Goal: Transaction & Acquisition: Book appointment/travel/reservation

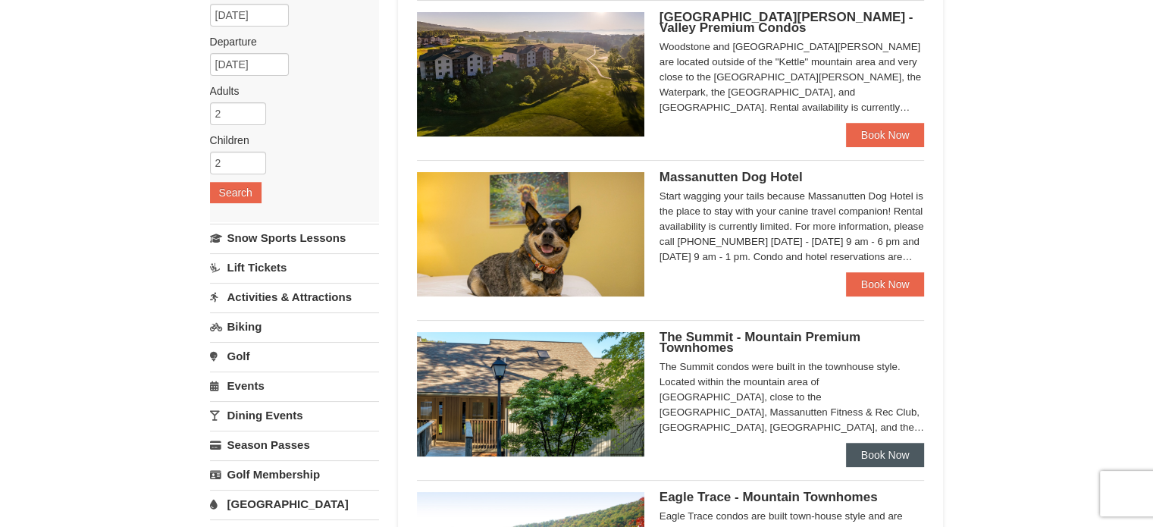
scroll to position [152, 0]
click at [908, 462] on link "Book Now" at bounding box center [885, 455] width 79 height 24
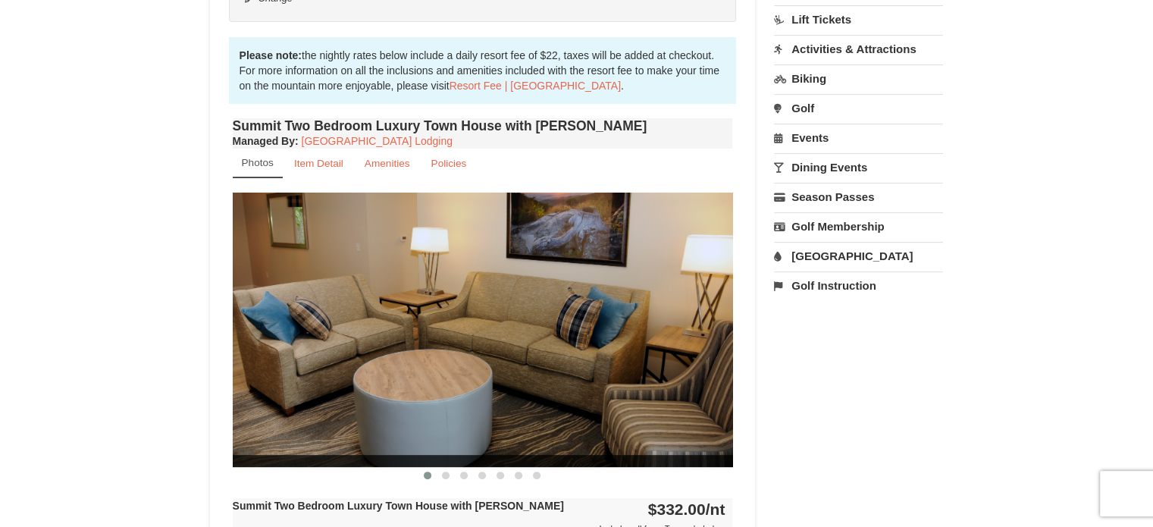
scroll to position [455, 0]
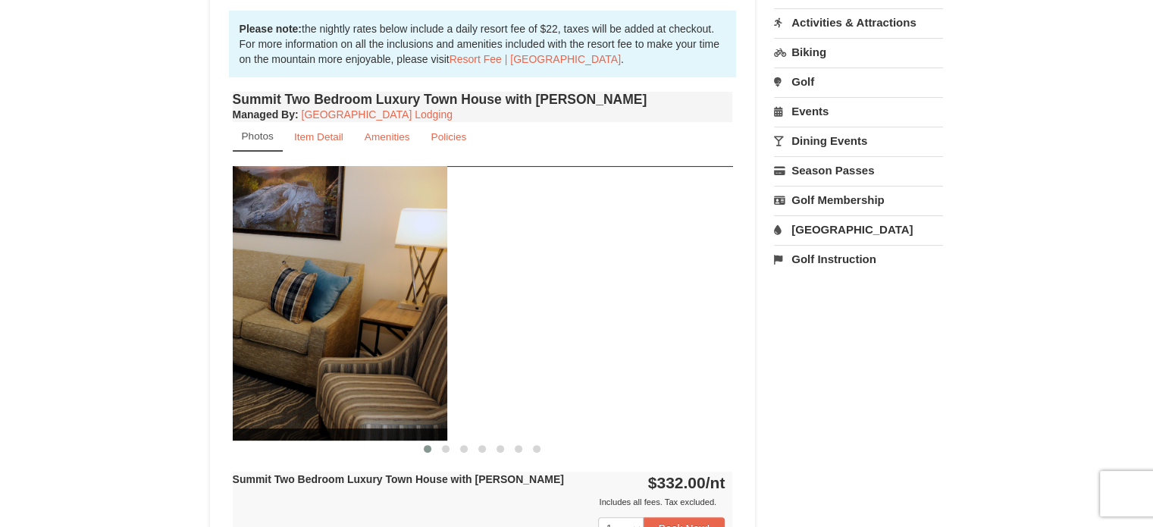
drag, startPoint x: 676, startPoint y: 303, endPoint x: 372, endPoint y: 312, distance: 304.3
click at [372, 318] on img at bounding box center [197, 303] width 501 height 274
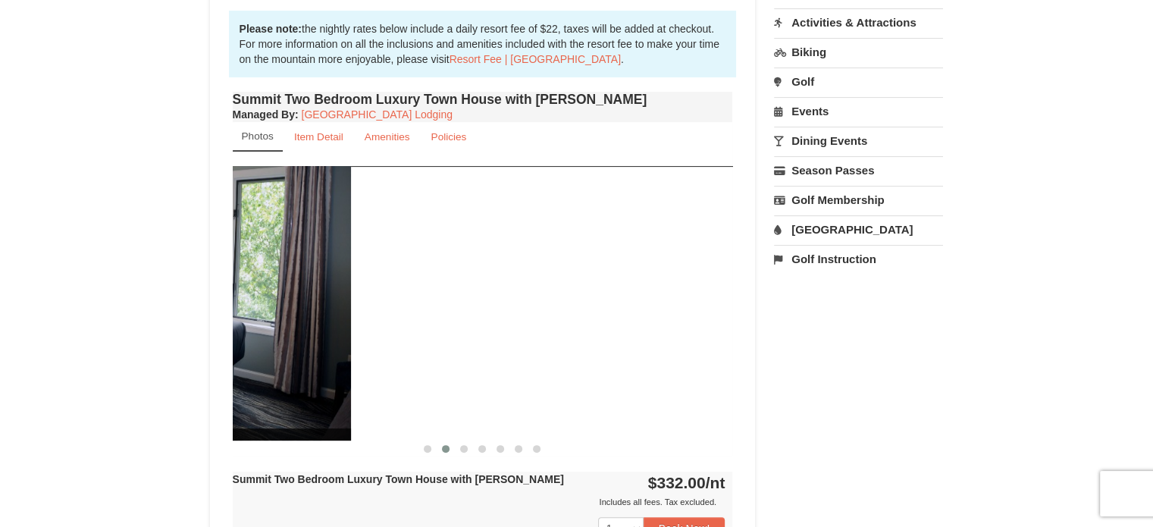
drag, startPoint x: 678, startPoint y: 307, endPoint x: 294, endPoint y: 314, distance: 383.8
click at [293, 317] on img at bounding box center [101, 303] width 501 height 274
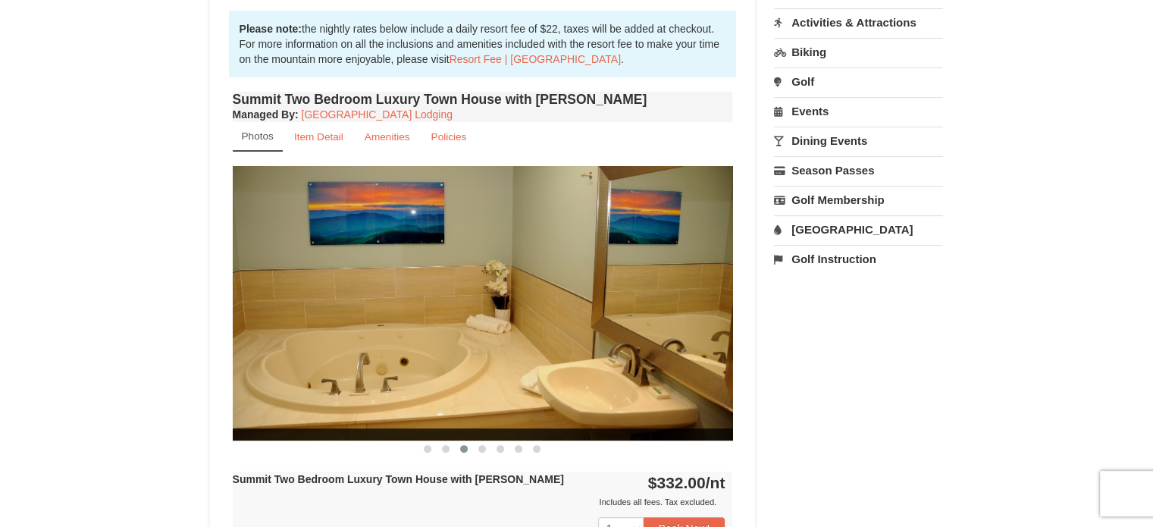
drag, startPoint x: 617, startPoint y: 305, endPoint x: 234, endPoint y: 312, distance: 383.0
click at [234, 312] on img at bounding box center [483, 303] width 501 height 274
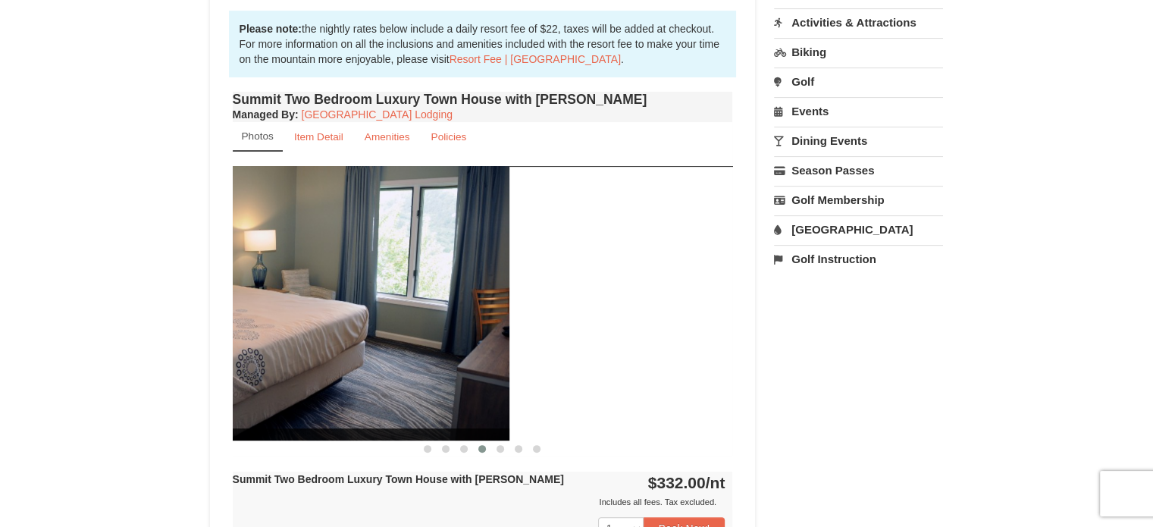
drag, startPoint x: 606, startPoint y: 300, endPoint x: 210, endPoint y: 284, distance: 396.2
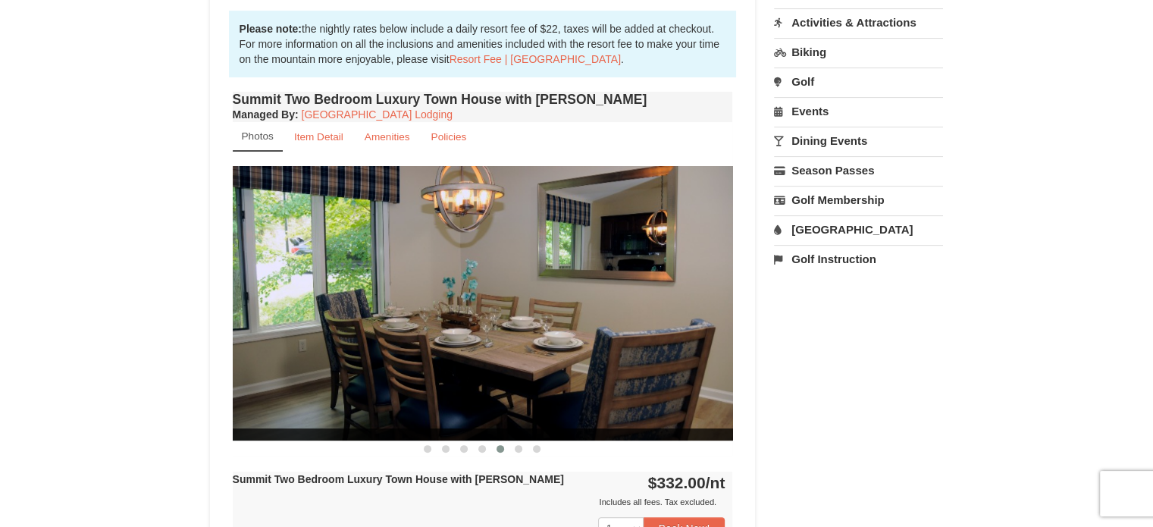
drag, startPoint x: 582, startPoint y: 300, endPoint x: 312, endPoint y: 306, distance: 270.0
click at [312, 306] on img at bounding box center [483, 303] width 501 height 274
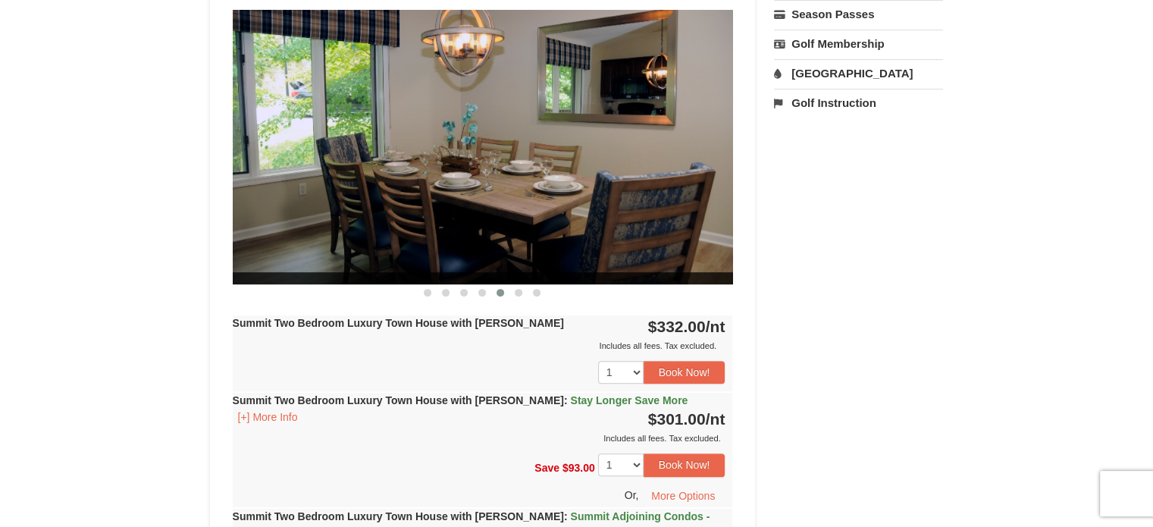
scroll to position [683, 0]
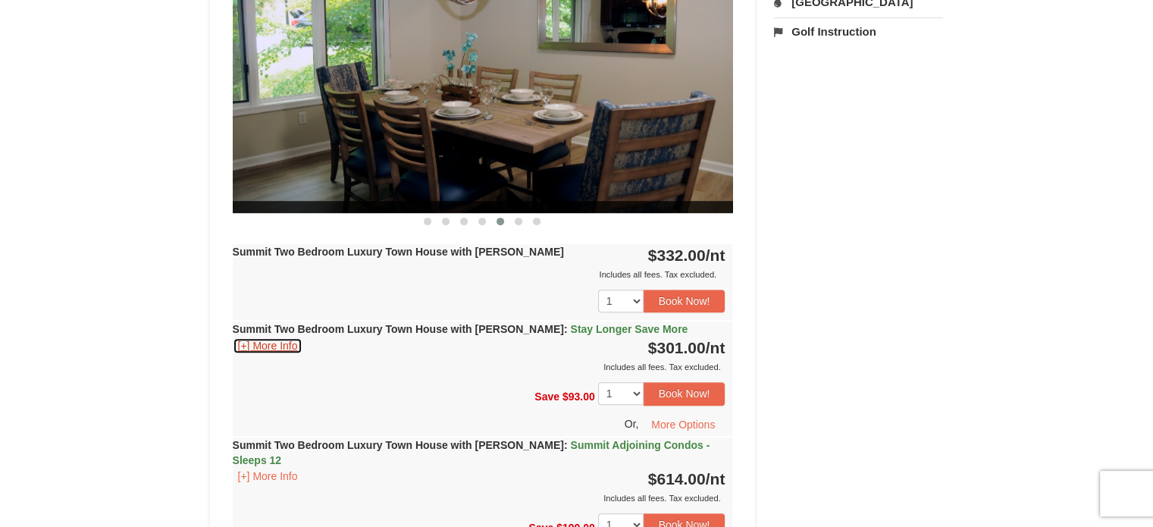
click at [261, 340] on button "[+] More Info" at bounding box center [268, 345] width 71 height 17
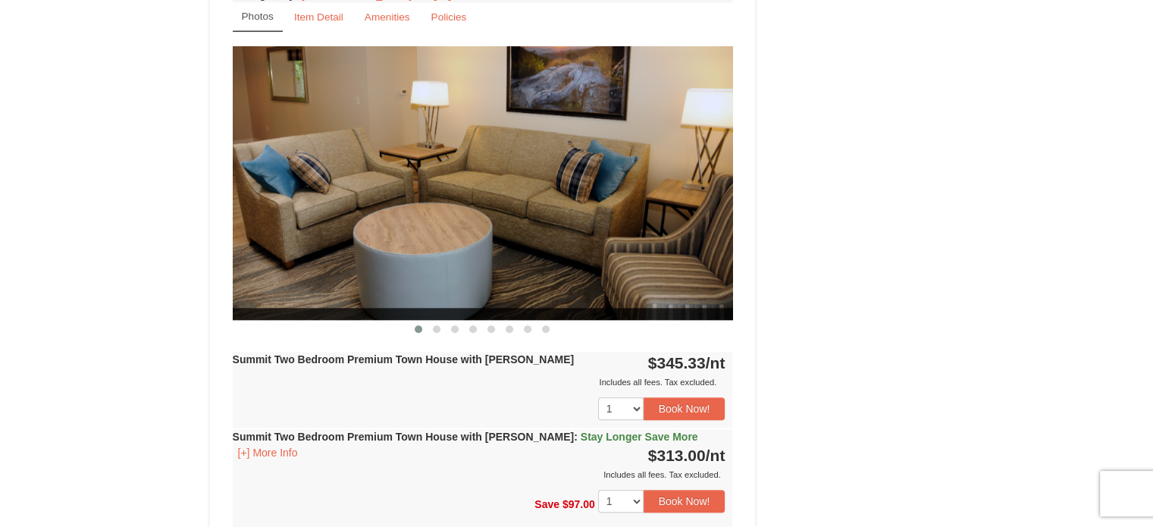
scroll to position [1441, 0]
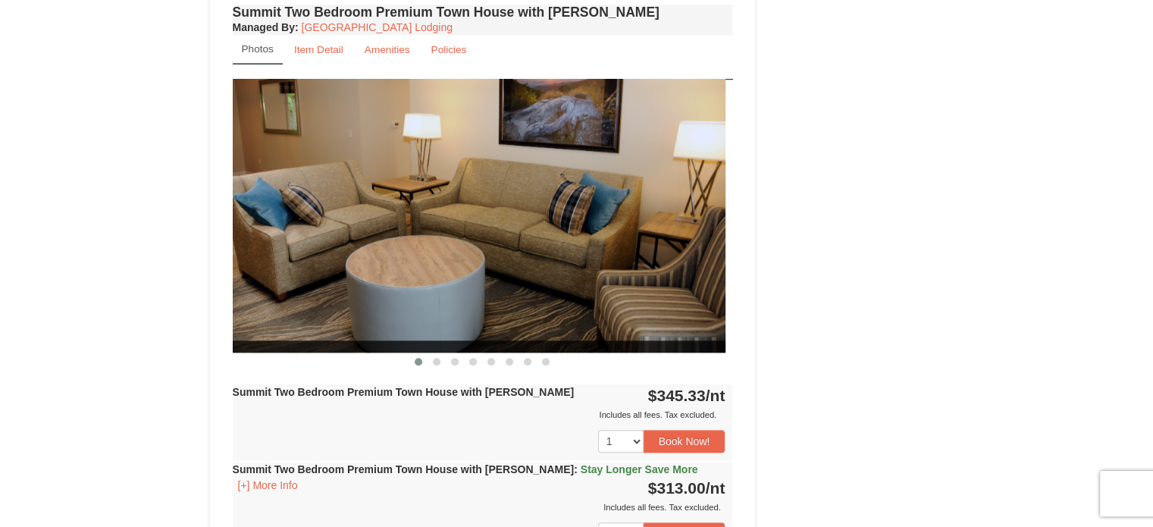
drag, startPoint x: 613, startPoint y: 208, endPoint x: 320, endPoint y: 264, distance: 298.0
click at [320, 264] on img at bounding box center [475, 216] width 501 height 274
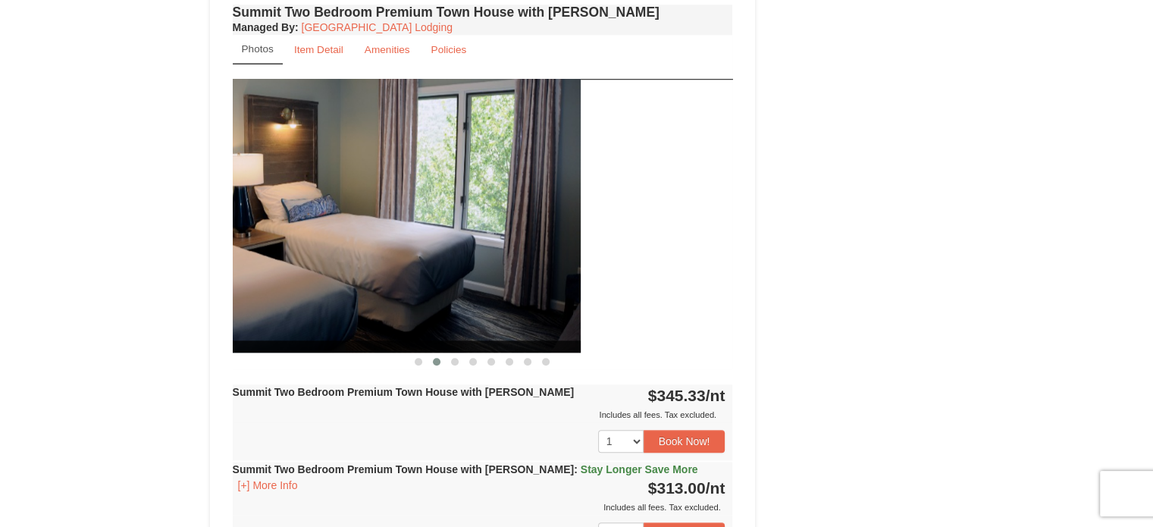
drag, startPoint x: 587, startPoint y: 236, endPoint x: 342, endPoint y: 245, distance: 245.1
click at [342, 245] on img at bounding box center [330, 216] width 501 height 274
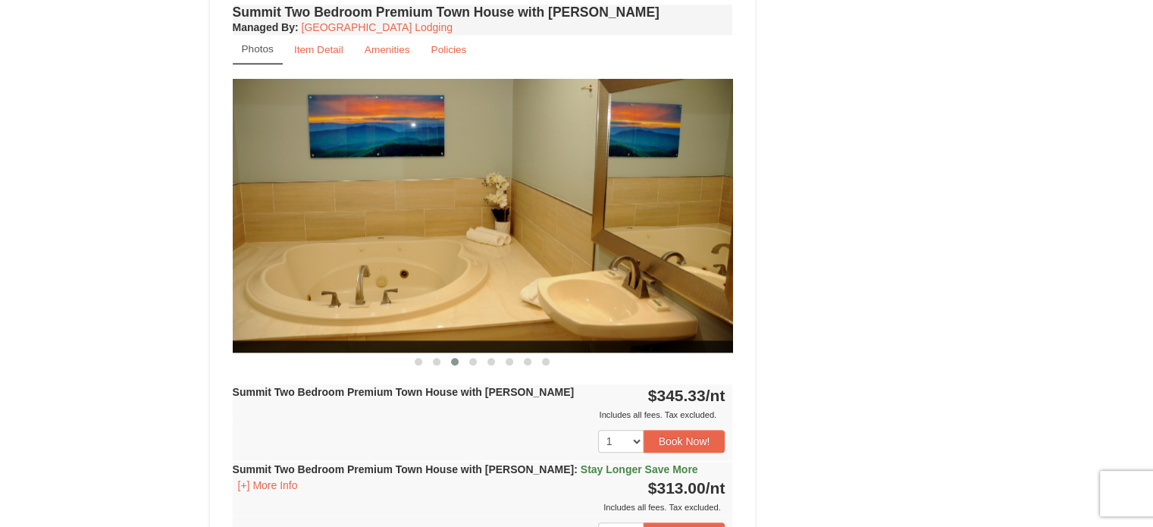
drag, startPoint x: 558, startPoint y: 230, endPoint x: 276, endPoint y: 248, distance: 282.7
click at [277, 249] on img at bounding box center [483, 216] width 501 height 274
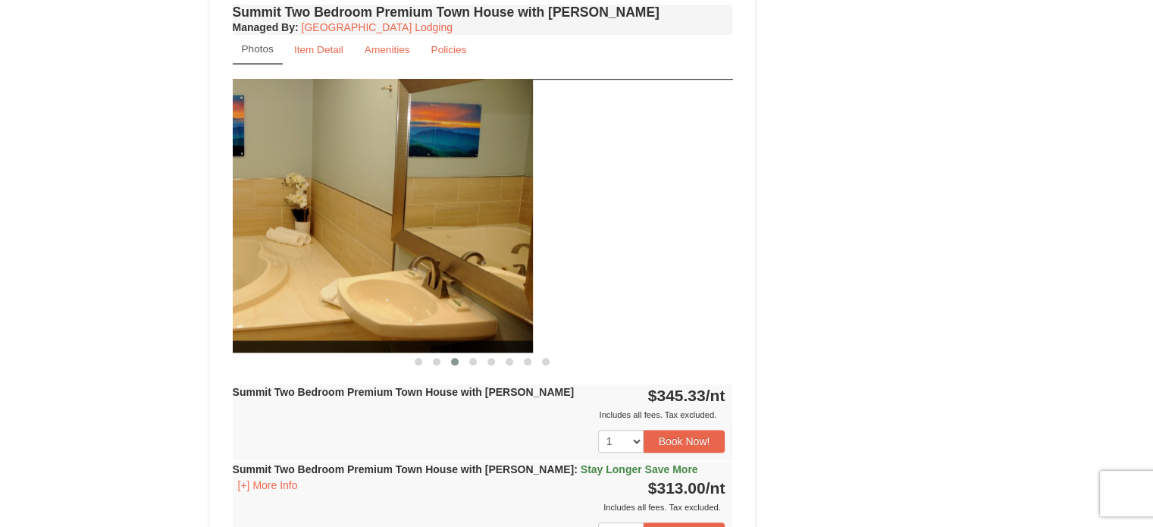
drag, startPoint x: 522, startPoint y: 249, endPoint x: 325, endPoint y: 275, distance: 198.1
click at [320, 276] on img at bounding box center [283, 216] width 501 height 274
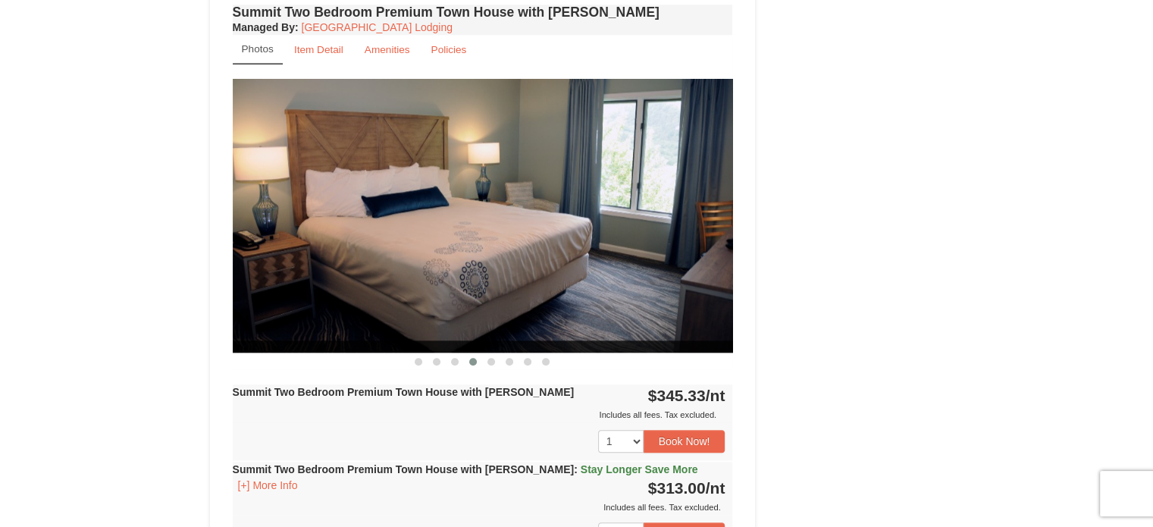
drag, startPoint x: 595, startPoint y: 248, endPoint x: 298, endPoint y: 284, distance: 298.7
click at [298, 284] on img at bounding box center [483, 216] width 501 height 274
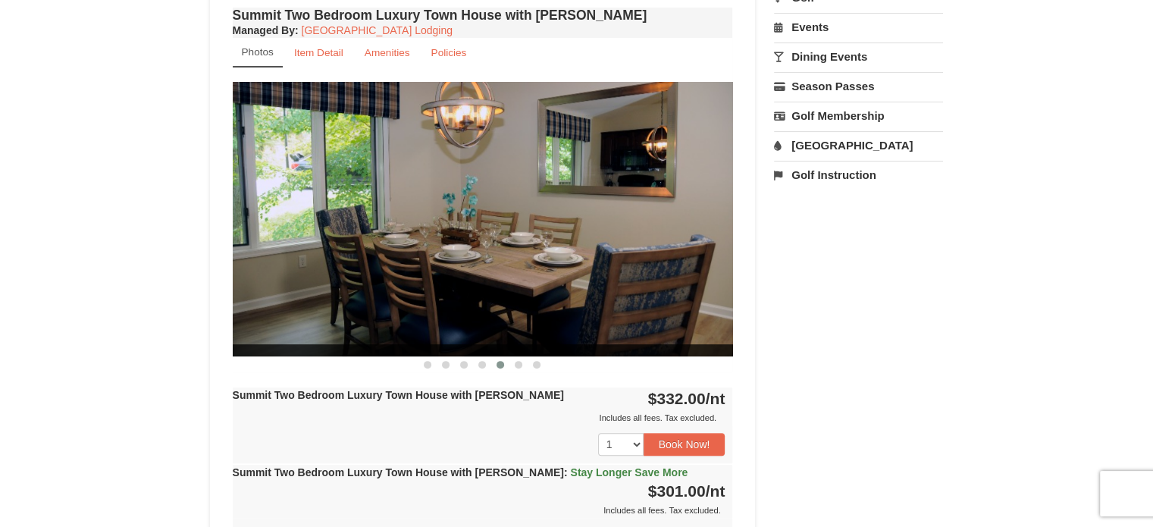
scroll to position [513, 0]
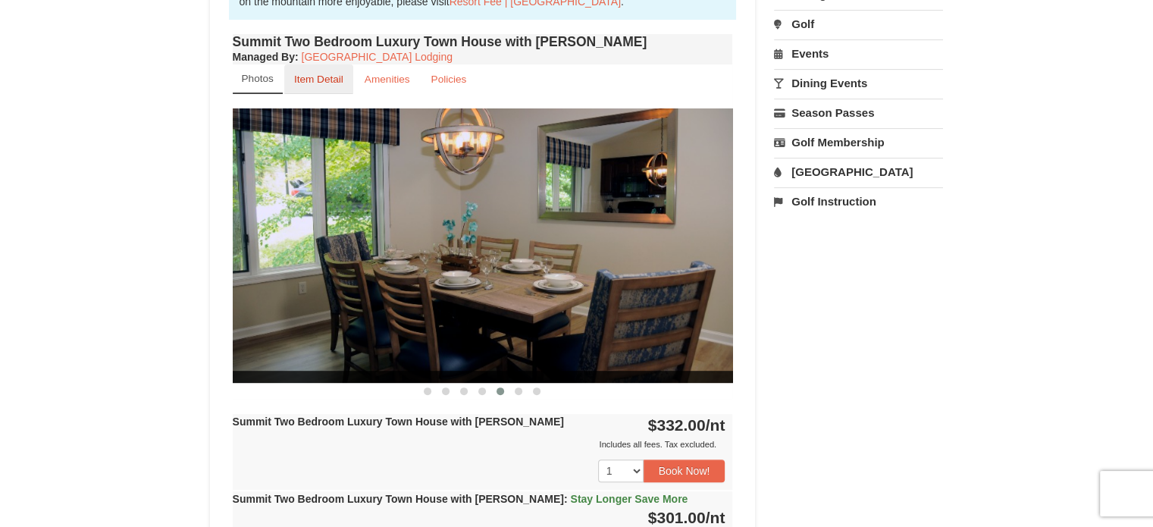
click at [320, 85] on link "Item Detail" at bounding box center [318, 79] width 69 height 30
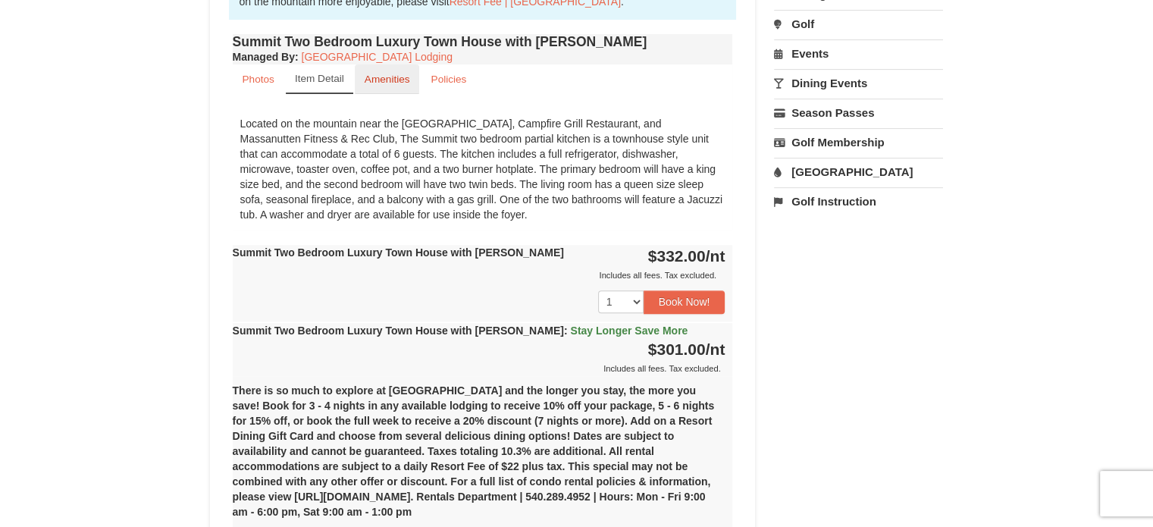
click at [395, 83] on small "Amenities" at bounding box center [388, 79] width 46 height 11
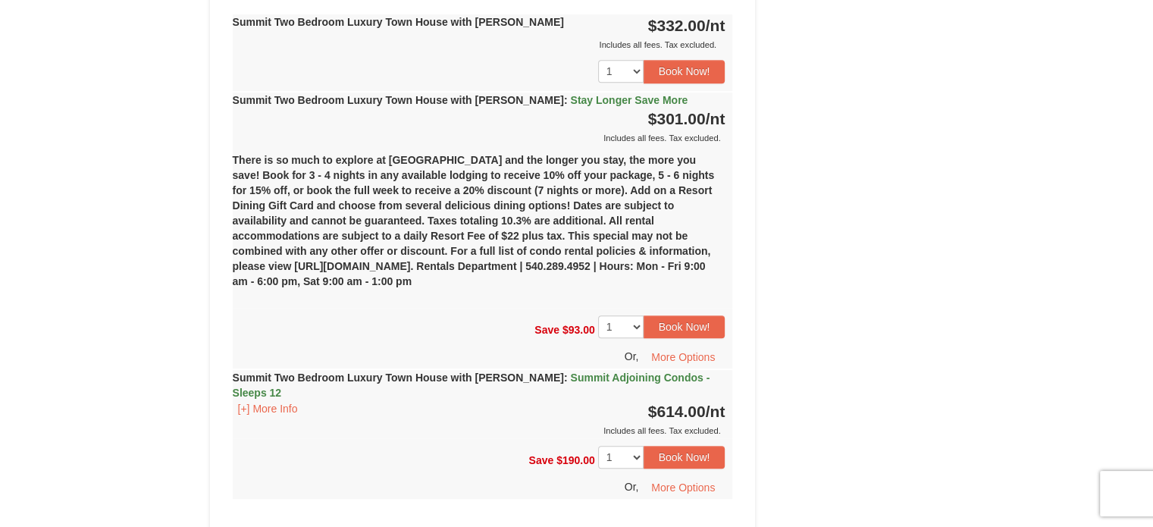
scroll to position [816, 0]
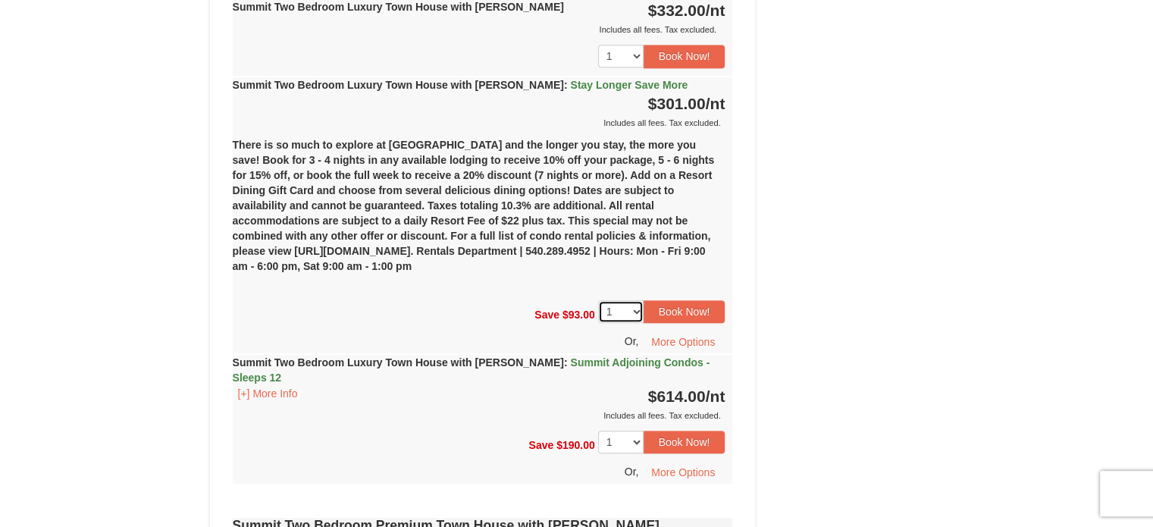
click at [635, 313] on select "1 2 3 4 5 6 7 8" at bounding box center [621, 311] width 46 height 23
click at [667, 306] on button "Book Now!" at bounding box center [685, 311] width 82 height 23
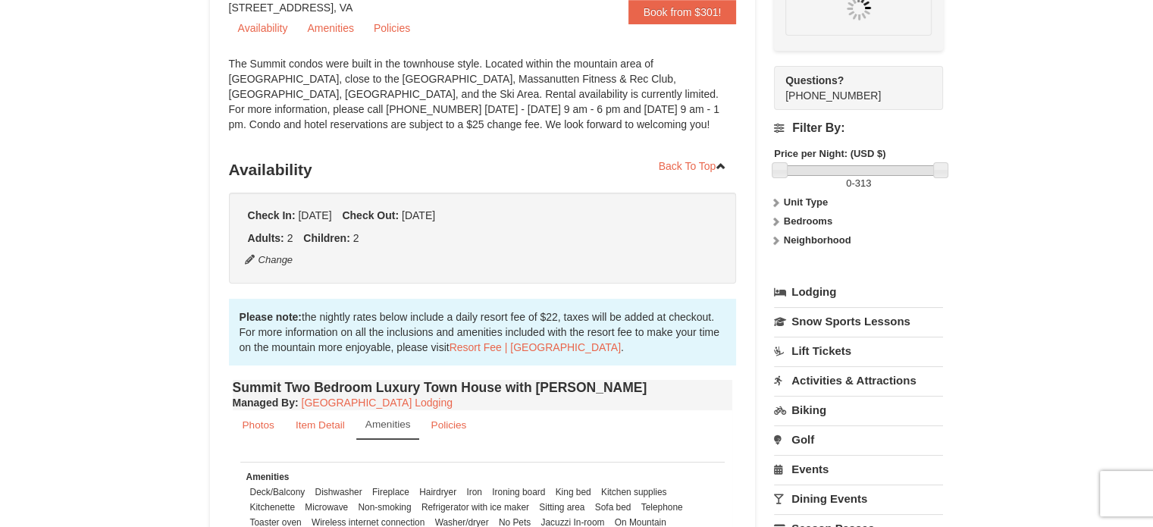
scroll to position [148, 0]
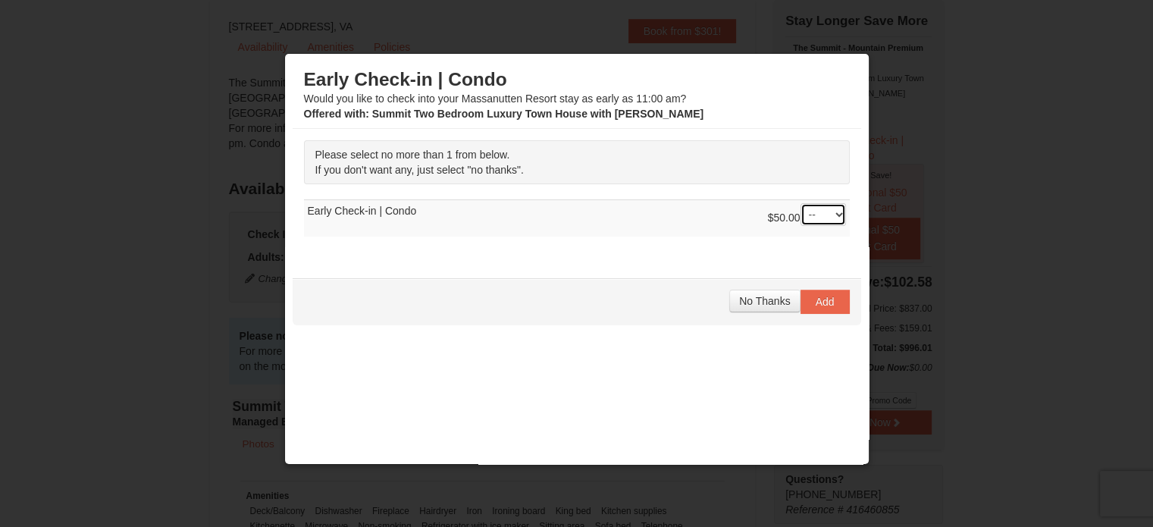
click at [814, 219] on select "-- 01" at bounding box center [824, 214] width 46 height 23
click at [756, 299] on span "No Thanks" at bounding box center [764, 301] width 51 height 12
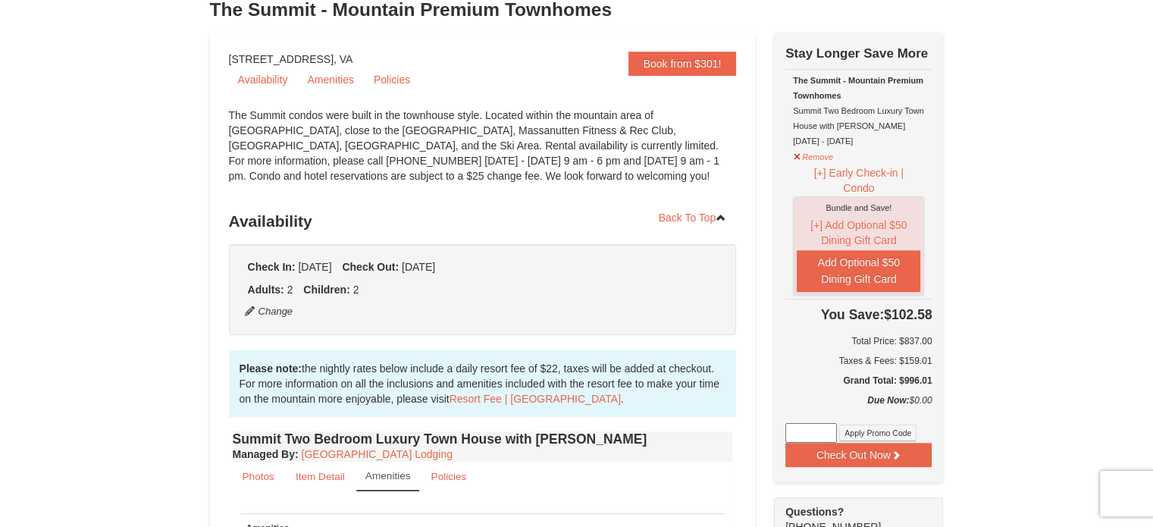
scroll to position [0, 0]
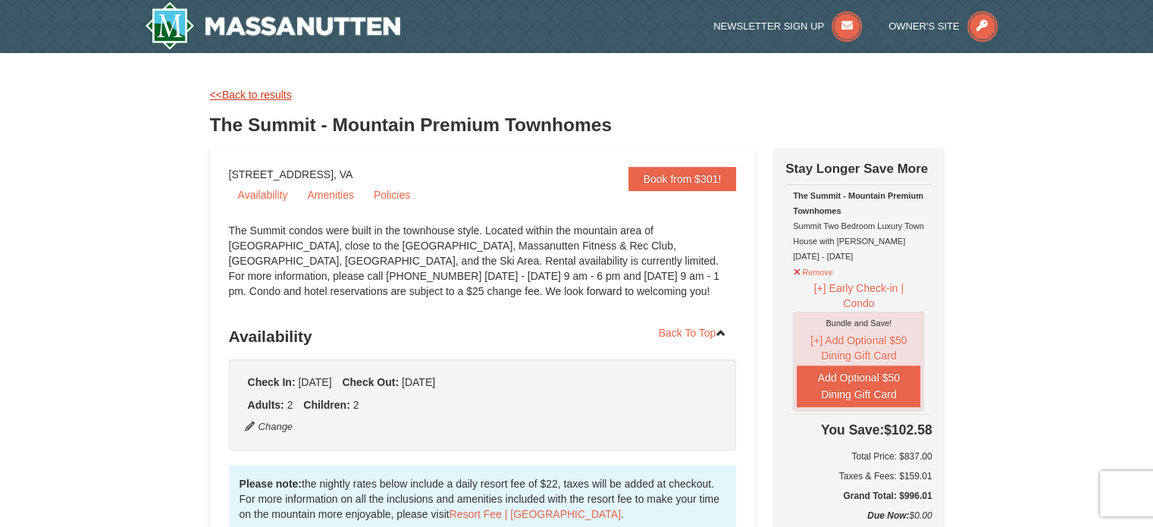
click at [260, 89] on link "<<Back to results" at bounding box center [251, 95] width 82 height 12
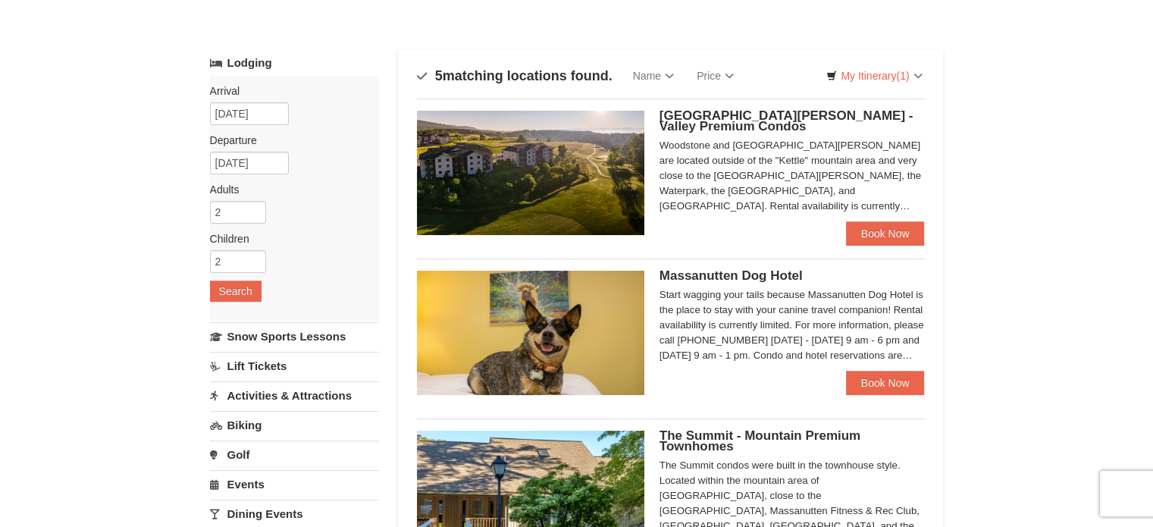
scroll to position [228, 0]
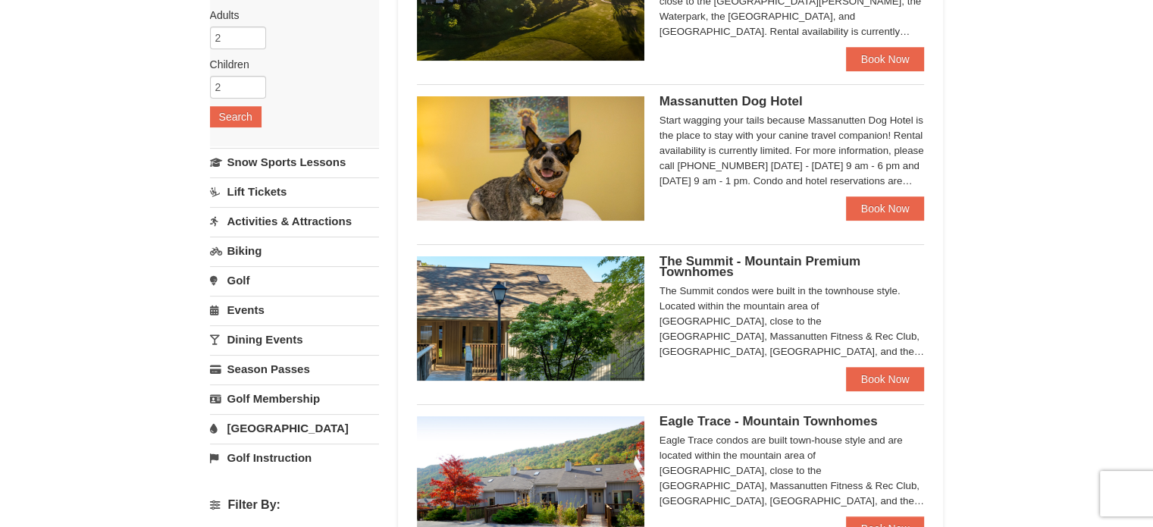
click at [270, 187] on link "Lift Tickets" at bounding box center [294, 191] width 169 height 28
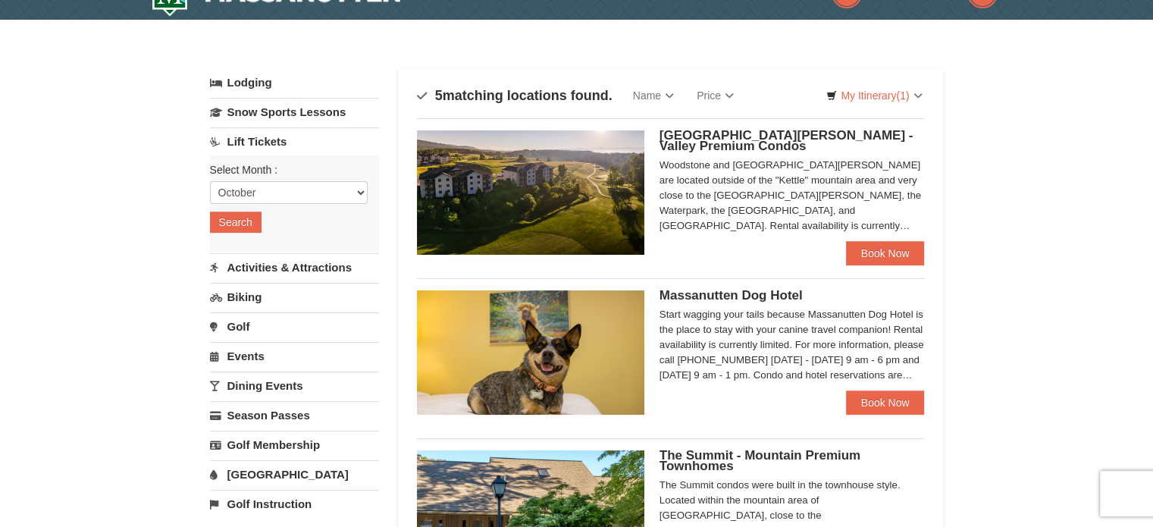
scroll to position [0, 0]
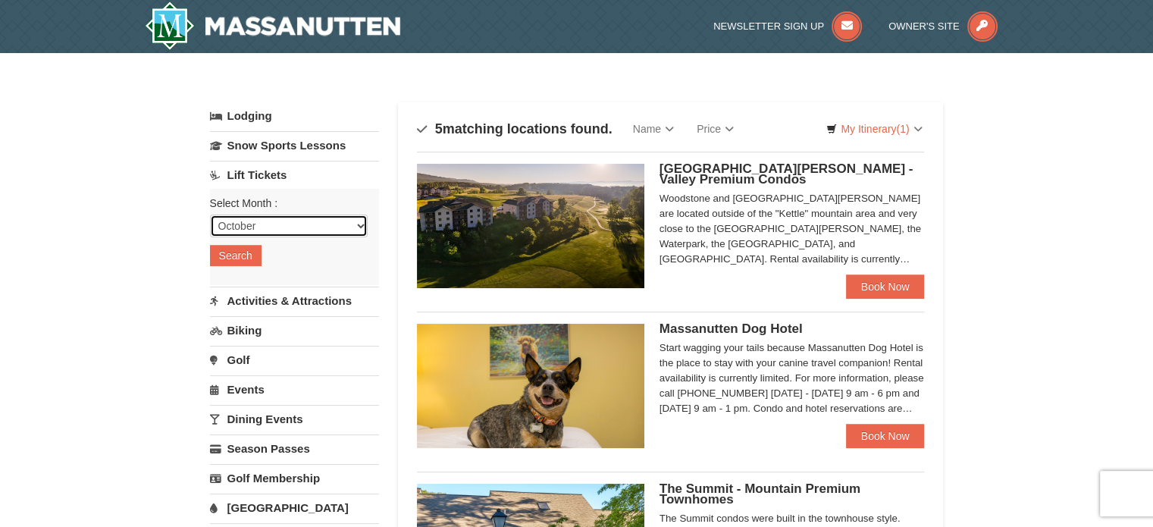
click at [314, 215] on select "October November December January February March April May June July August Sep…" at bounding box center [289, 226] width 158 height 23
select select "1"
click at [210, 215] on select "October November December January February March April May June July August Sep…" at bounding box center [289, 226] width 158 height 23
click at [252, 254] on button "Search" at bounding box center [236, 255] width 52 height 21
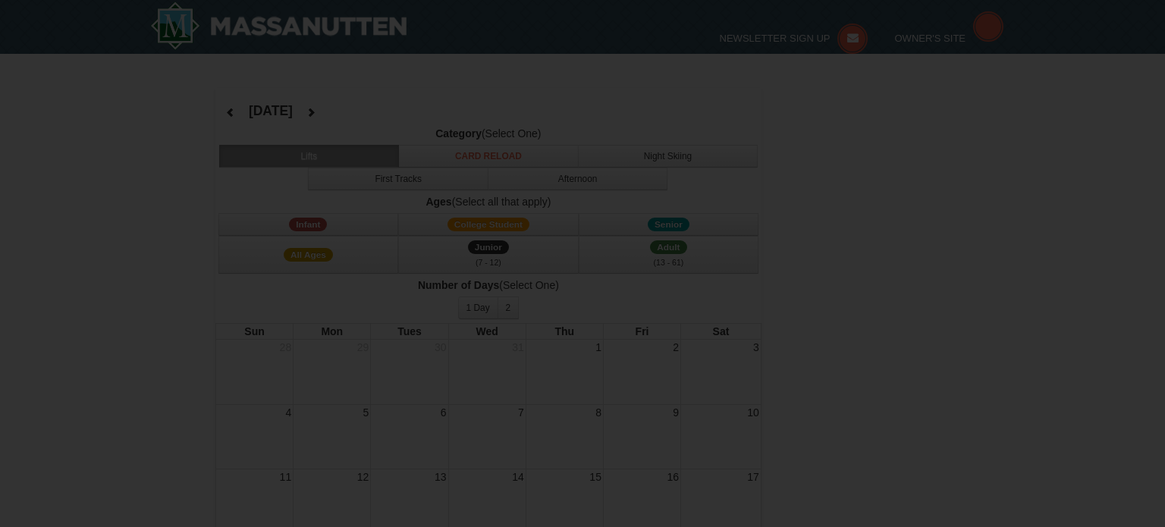
select select "1"
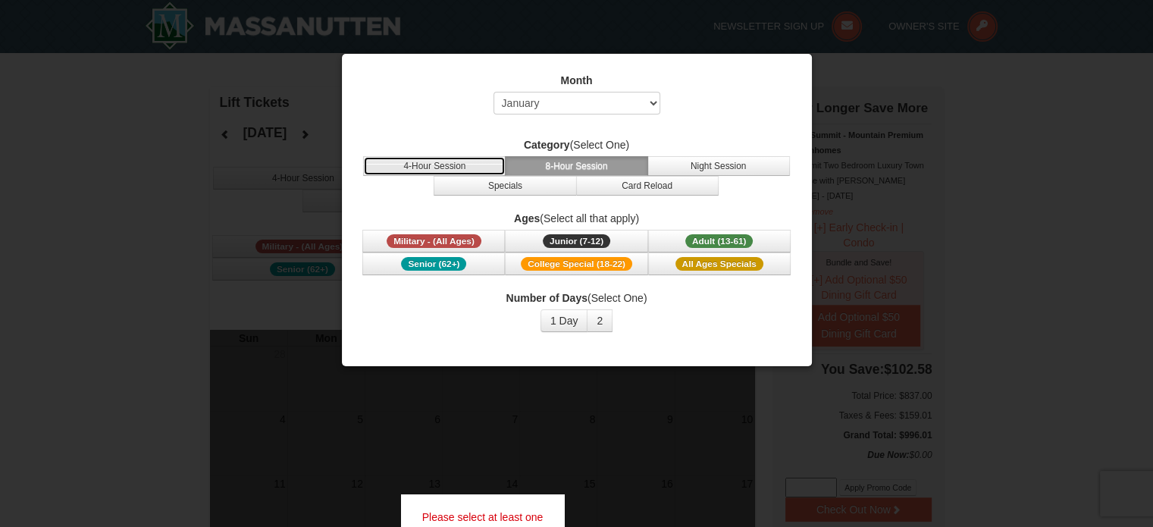
click at [479, 156] on button "4-Hour Session" at bounding box center [434, 166] width 143 height 20
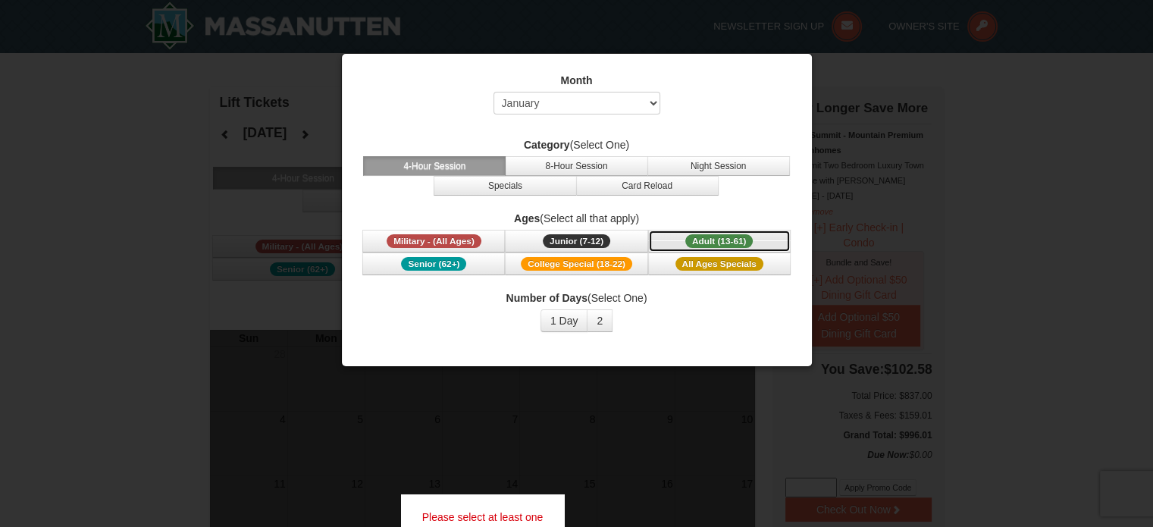
click at [661, 231] on button "Adult (13-61) (13 - 61)" at bounding box center [719, 241] width 143 height 23
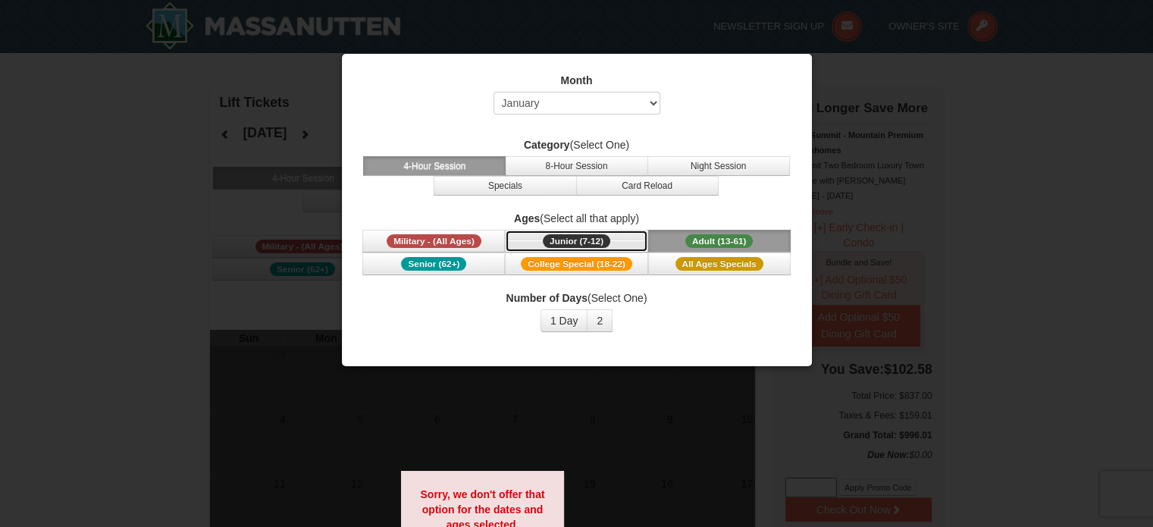
click at [610, 239] on span "Junior (7-12)" at bounding box center [576, 241] width 67 height 14
click at [594, 316] on button "2" at bounding box center [600, 320] width 26 height 23
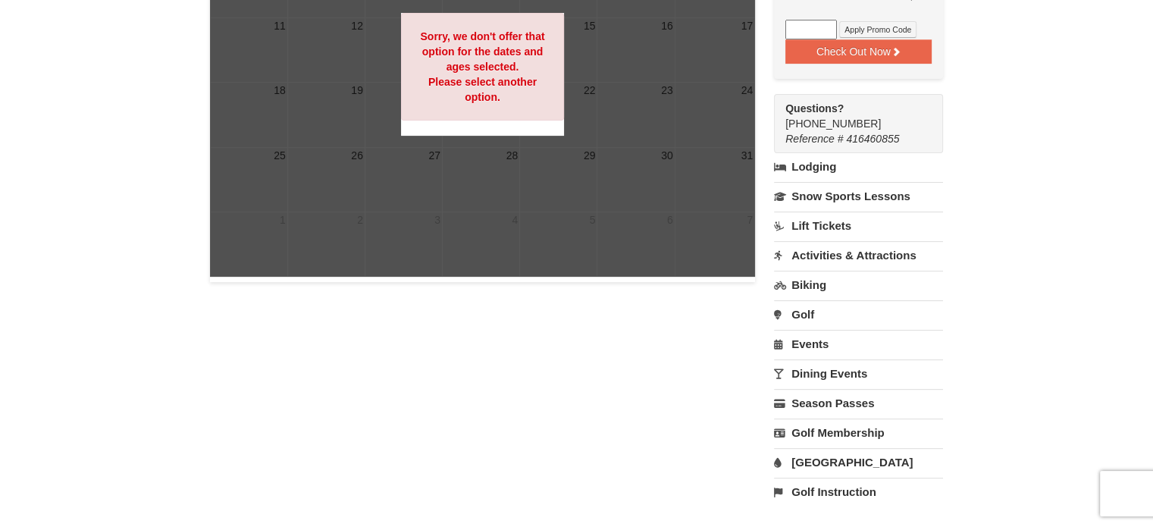
scroll to position [455, 0]
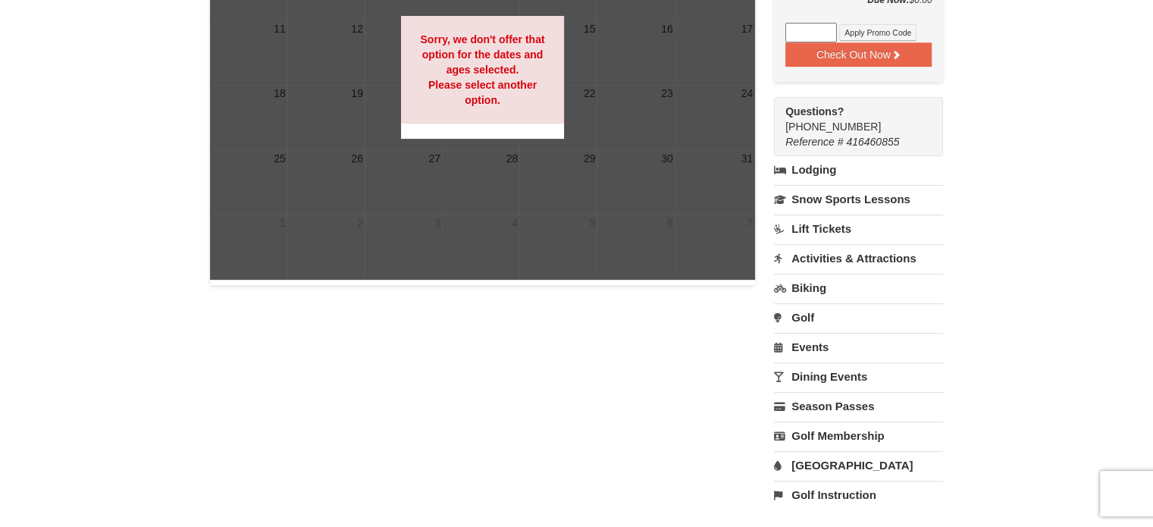
click at [849, 253] on link "Activities & Attractions" at bounding box center [858, 258] width 169 height 28
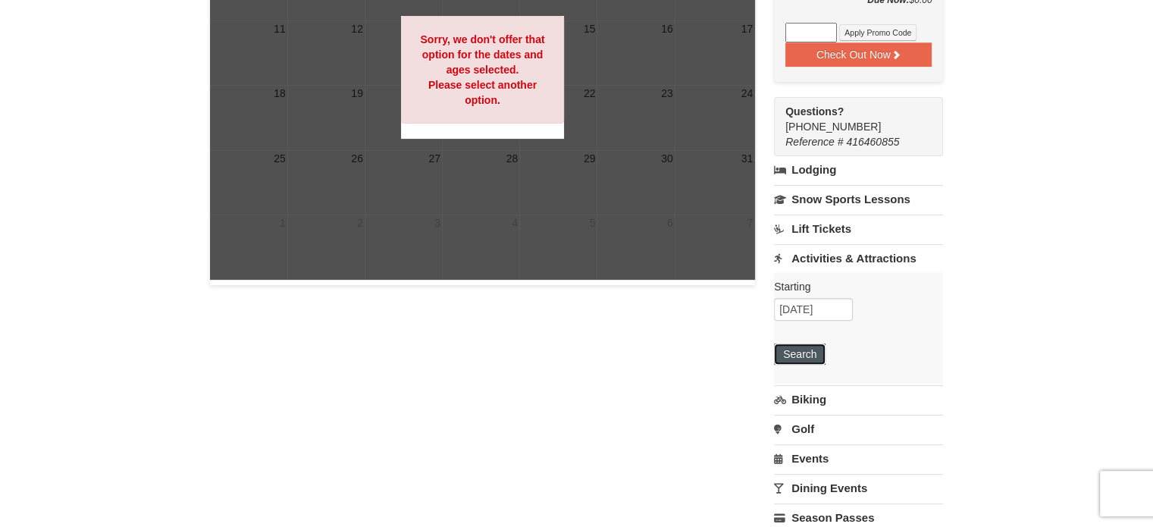
click at [823, 356] on button "Search" at bounding box center [800, 354] width 52 height 21
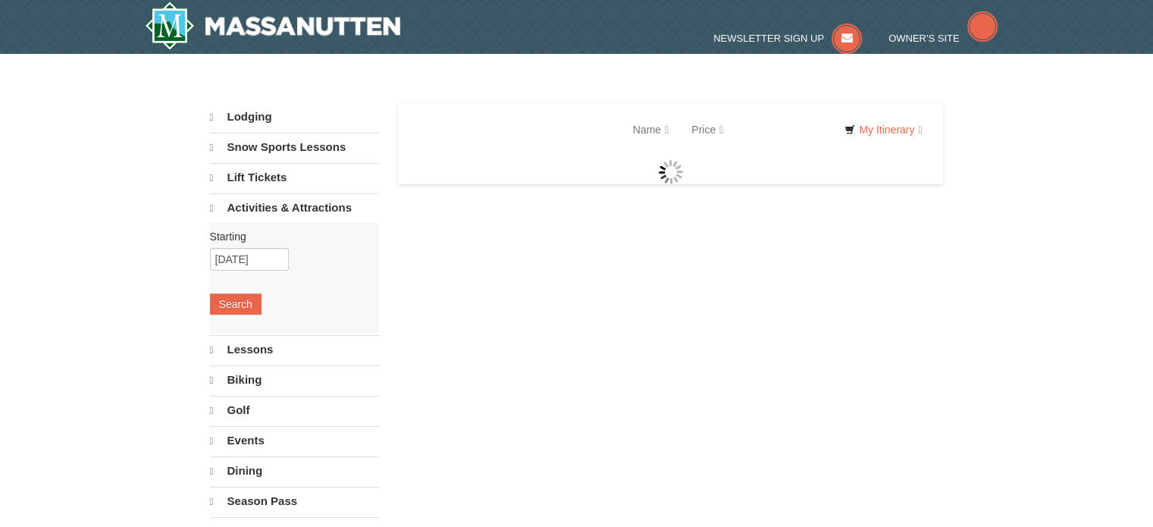
select select "10"
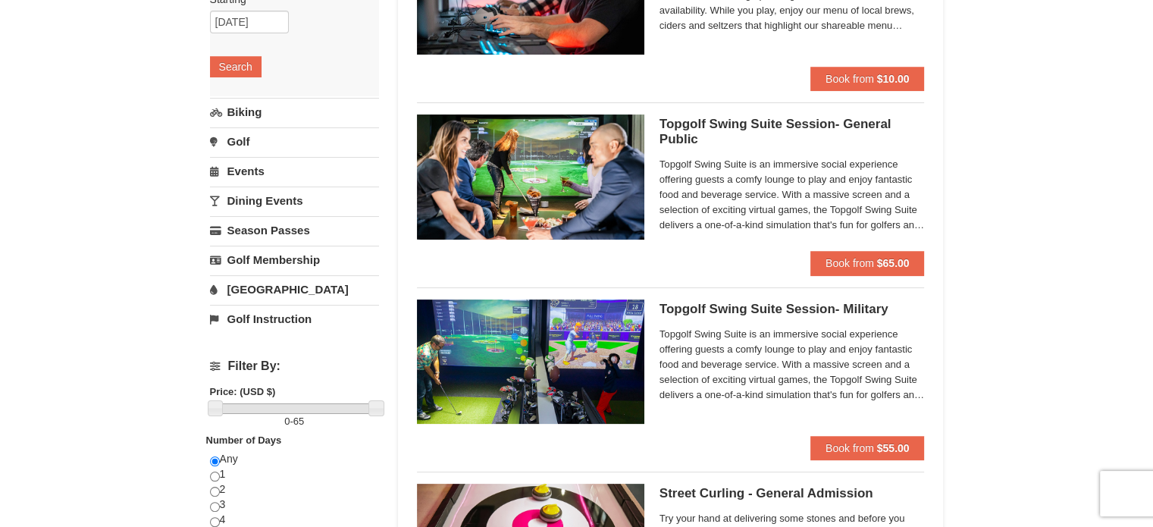
scroll to position [228, 0]
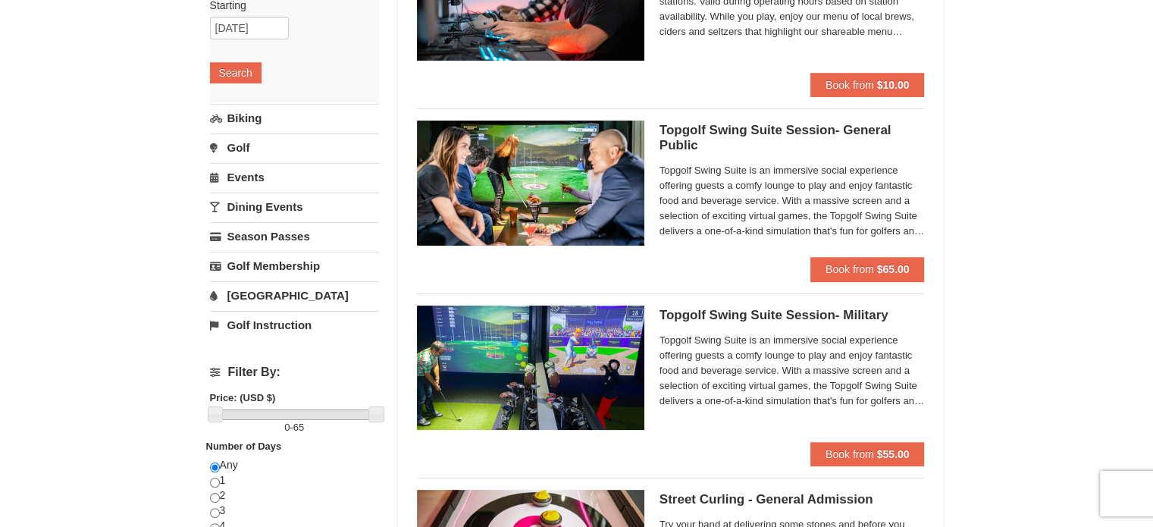
click at [279, 290] on link "[GEOGRAPHIC_DATA]" at bounding box center [294, 295] width 169 height 28
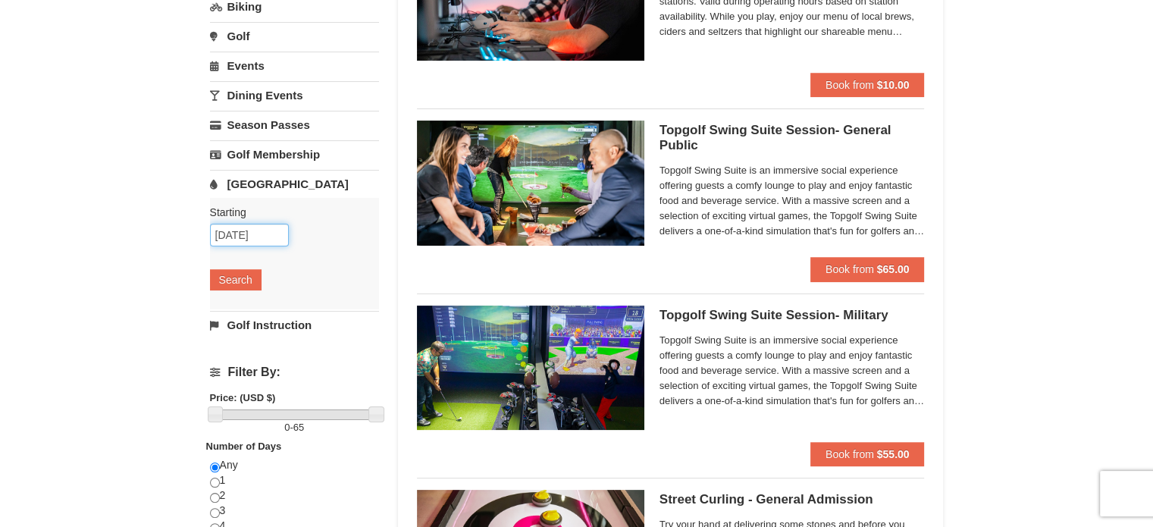
click at [267, 232] on input "[DATE]" at bounding box center [249, 235] width 79 height 23
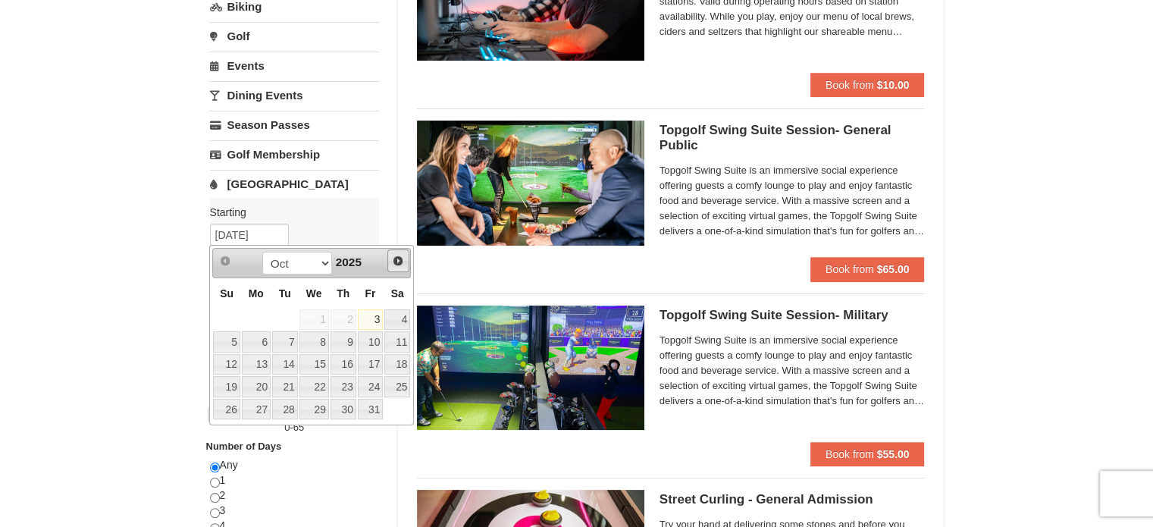
click at [397, 255] on span "Next" at bounding box center [398, 261] width 12 height 12
click at [341, 344] on link "8" at bounding box center [344, 341] width 26 height 21
type input "[DATE]"
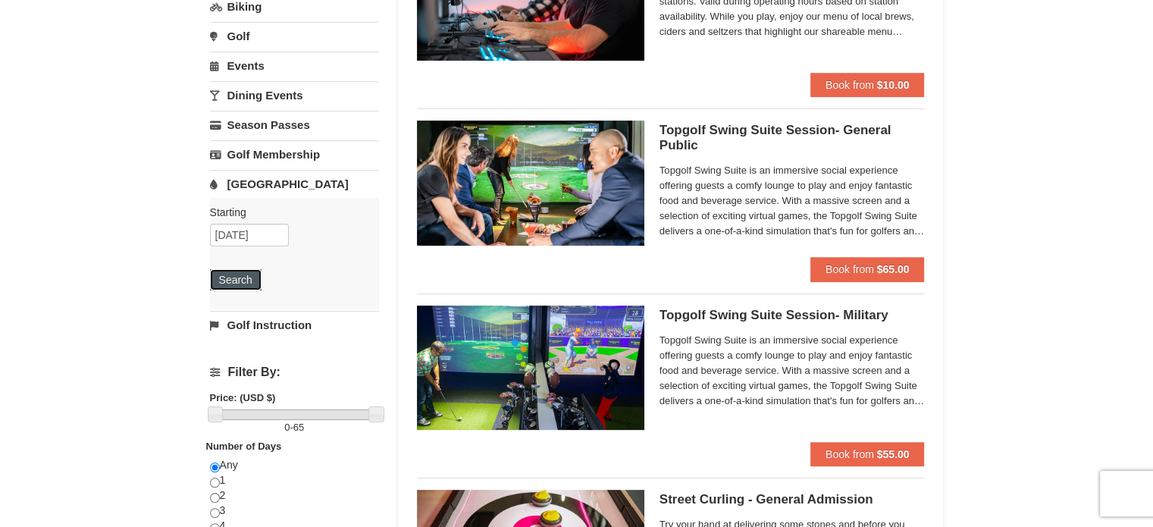
click at [239, 274] on button "Search" at bounding box center [236, 279] width 52 height 21
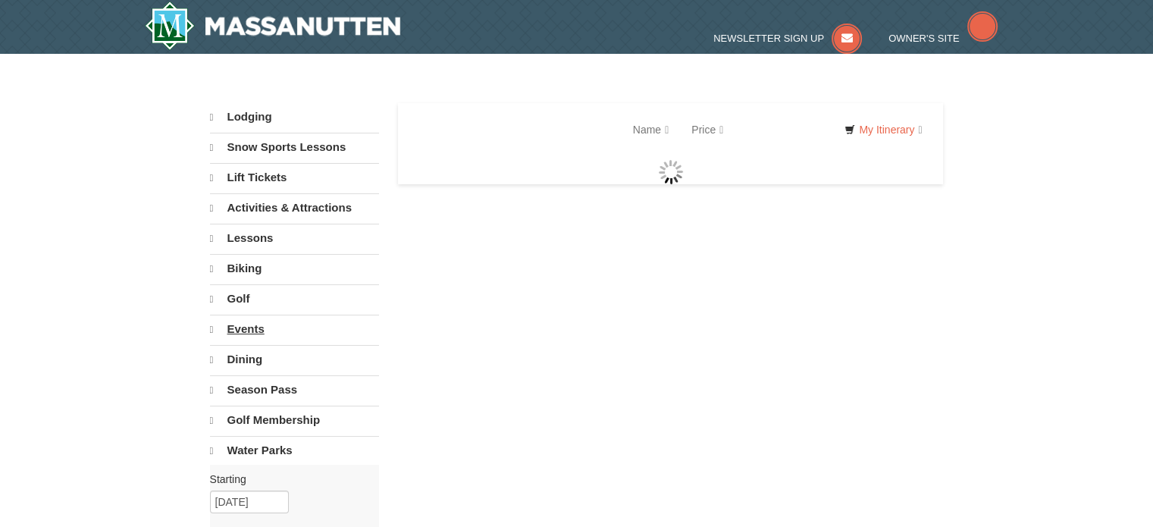
select select "10"
